Goal: Task Accomplishment & Management: Use online tool/utility

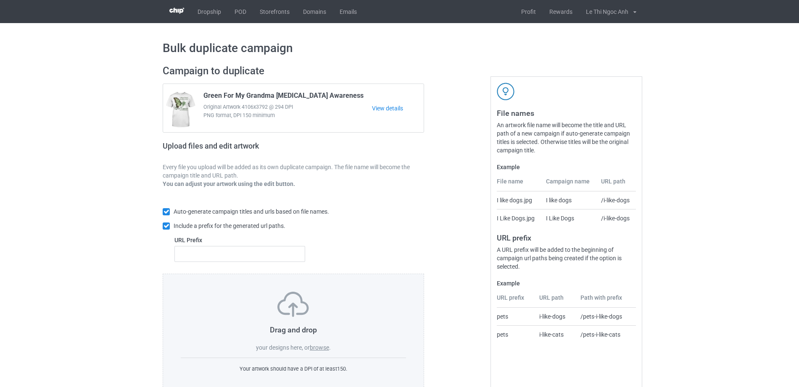
click at [324, 347] on label "browse" at bounding box center [319, 348] width 19 height 7
click at [0, 0] on input "browse" at bounding box center [0, 0] width 0 height 0
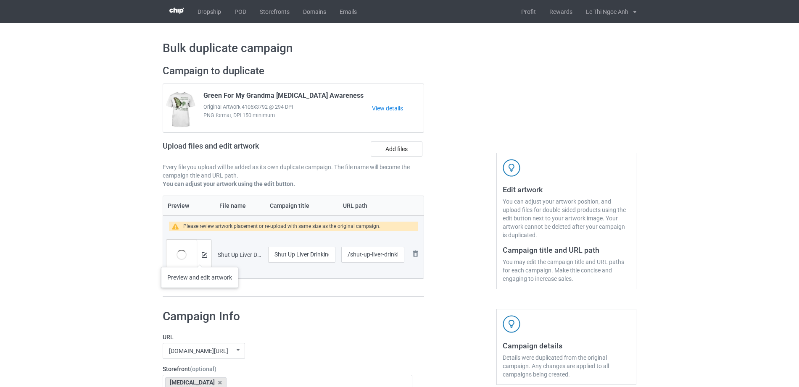
click at [200, 258] on div at bounding box center [204, 255] width 15 height 30
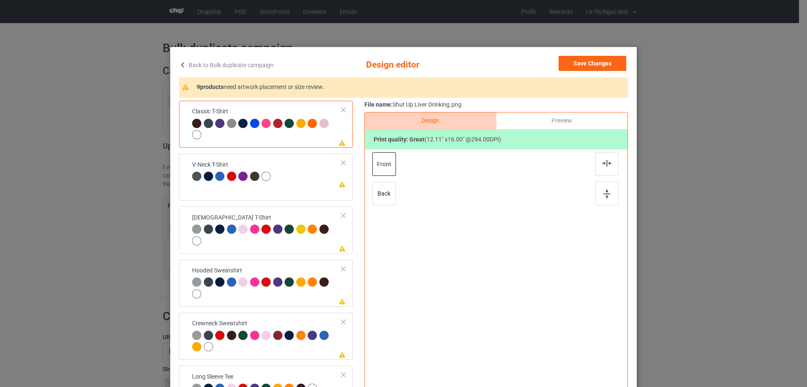
click at [201, 256] on div "Please review artwork placement Classic T-Shirt Please review artwork placement…" at bounding box center [268, 337] width 179 height 472
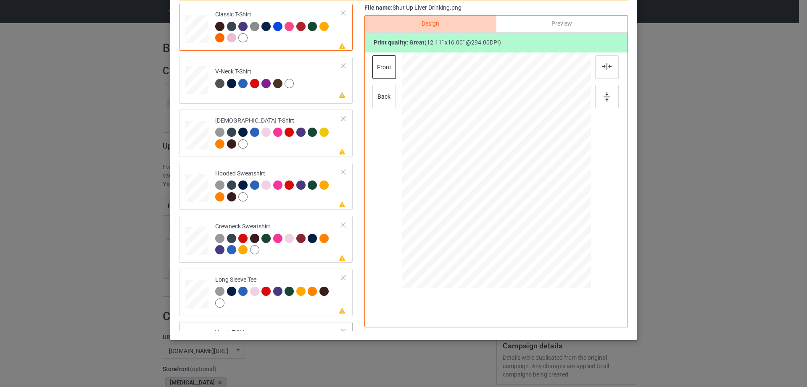
scroll to position [144, 0]
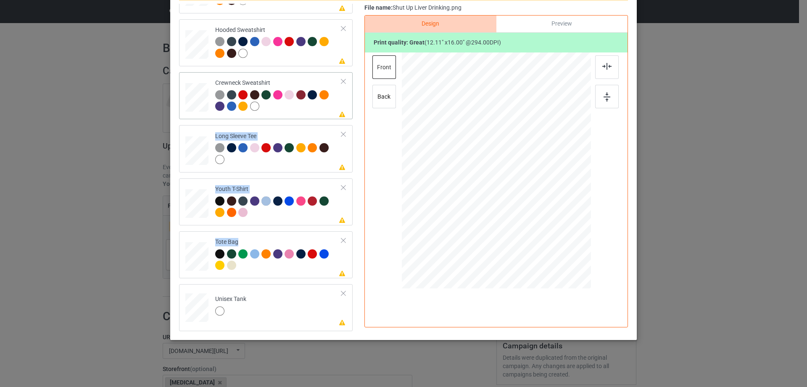
drag, startPoint x: 203, startPoint y: 293, endPoint x: 245, endPoint y: 91, distance: 207.1
click at [247, 88] on div "Please review artwork placement Classic T-Shirt Please review artwork placement…" at bounding box center [268, 96] width 179 height 472
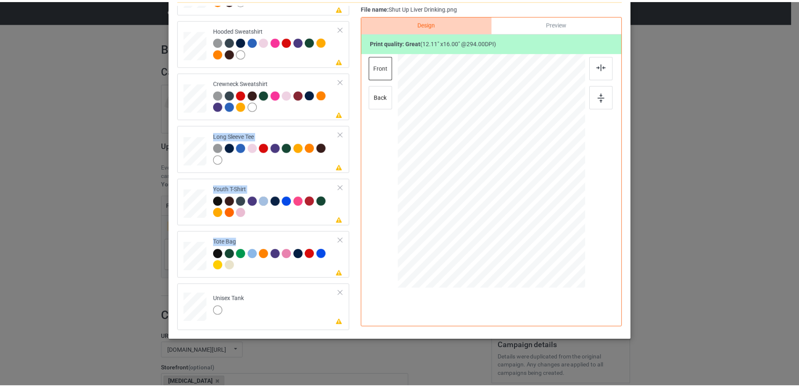
scroll to position [0, 0]
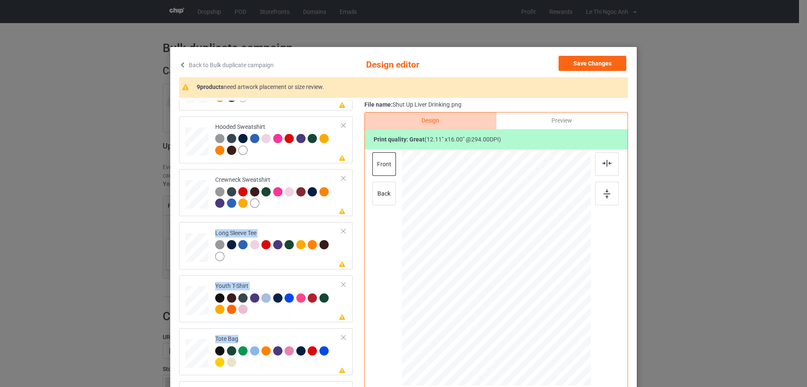
click at [92, 134] on div "Back to Bulk duplicate campaign Design editor Save Changes 9 products need artw…" at bounding box center [403, 193] width 807 height 387
click at [591, 65] on button "Save Changes" at bounding box center [593, 63] width 68 height 15
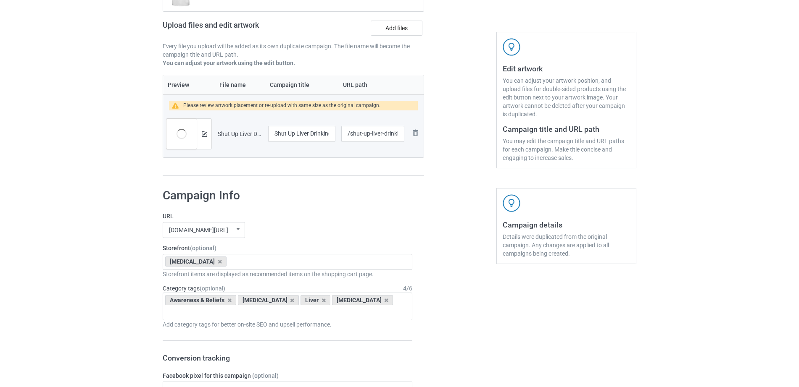
scroll to position [822, 0]
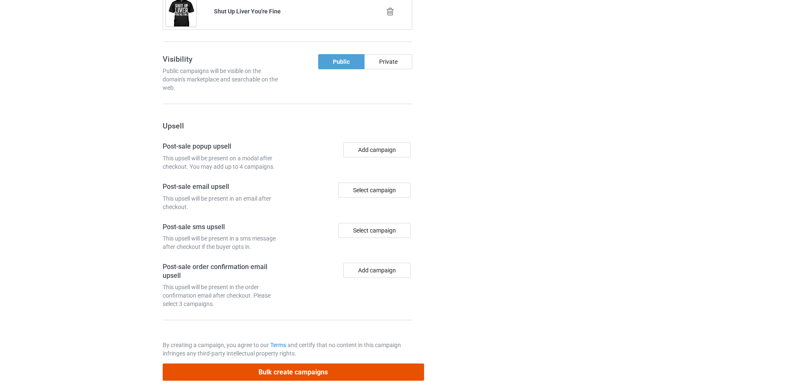
click at [288, 364] on button "Bulk create campaigns" at bounding box center [293, 372] width 261 height 17
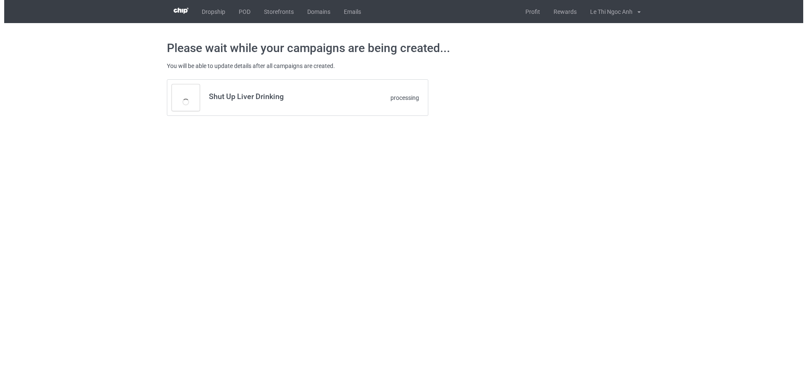
scroll to position [0, 0]
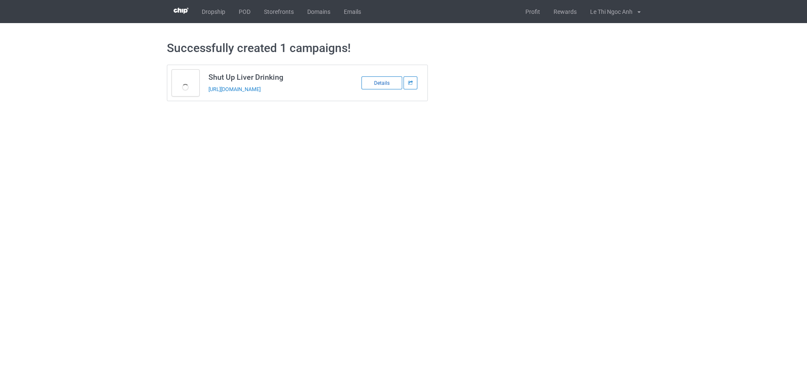
click at [371, 84] on div "Details" at bounding box center [381, 82] width 41 height 13
